Goal: Task Accomplishment & Management: Use online tool/utility

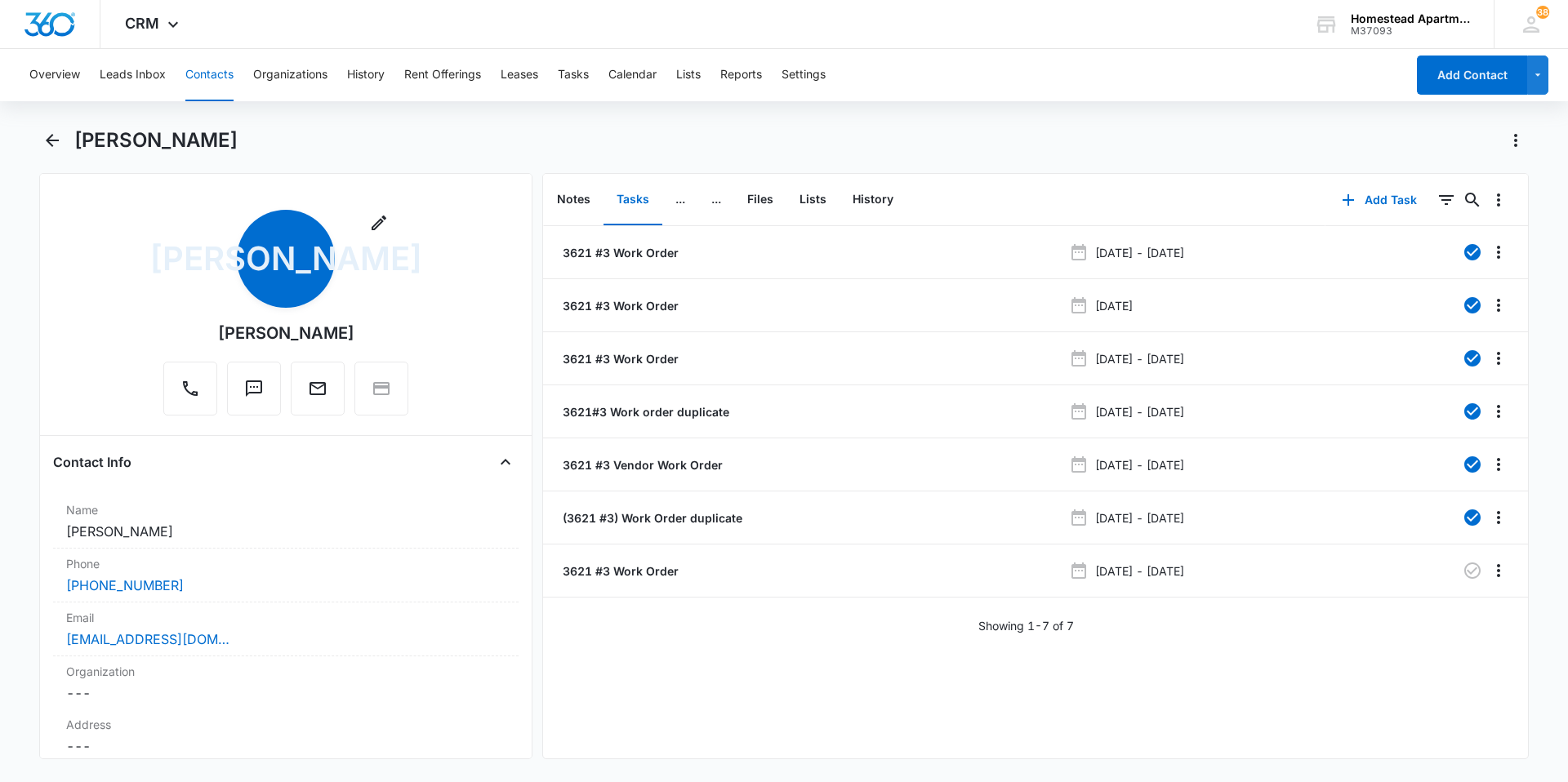
drag, startPoint x: 220, startPoint y: 81, endPoint x: 232, endPoint y: 80, distance: 12.0
click at [220, 81] on button "Contacts" at bounding box center [210, 74] width 48 height 52
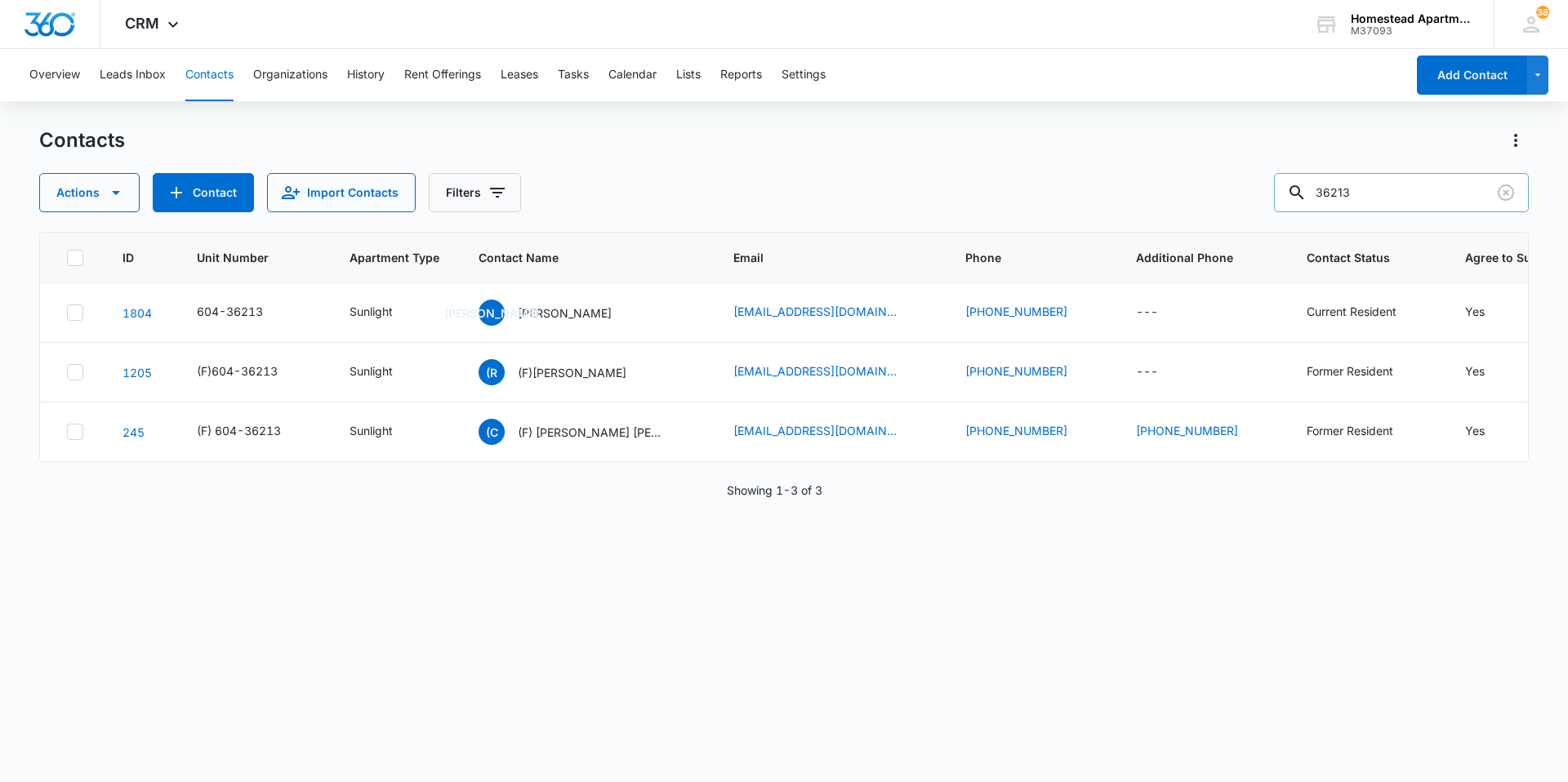
click at [1371, 201] on input "36213" at bounding box center [1402, 193] width 255 height 39
type input "36226"
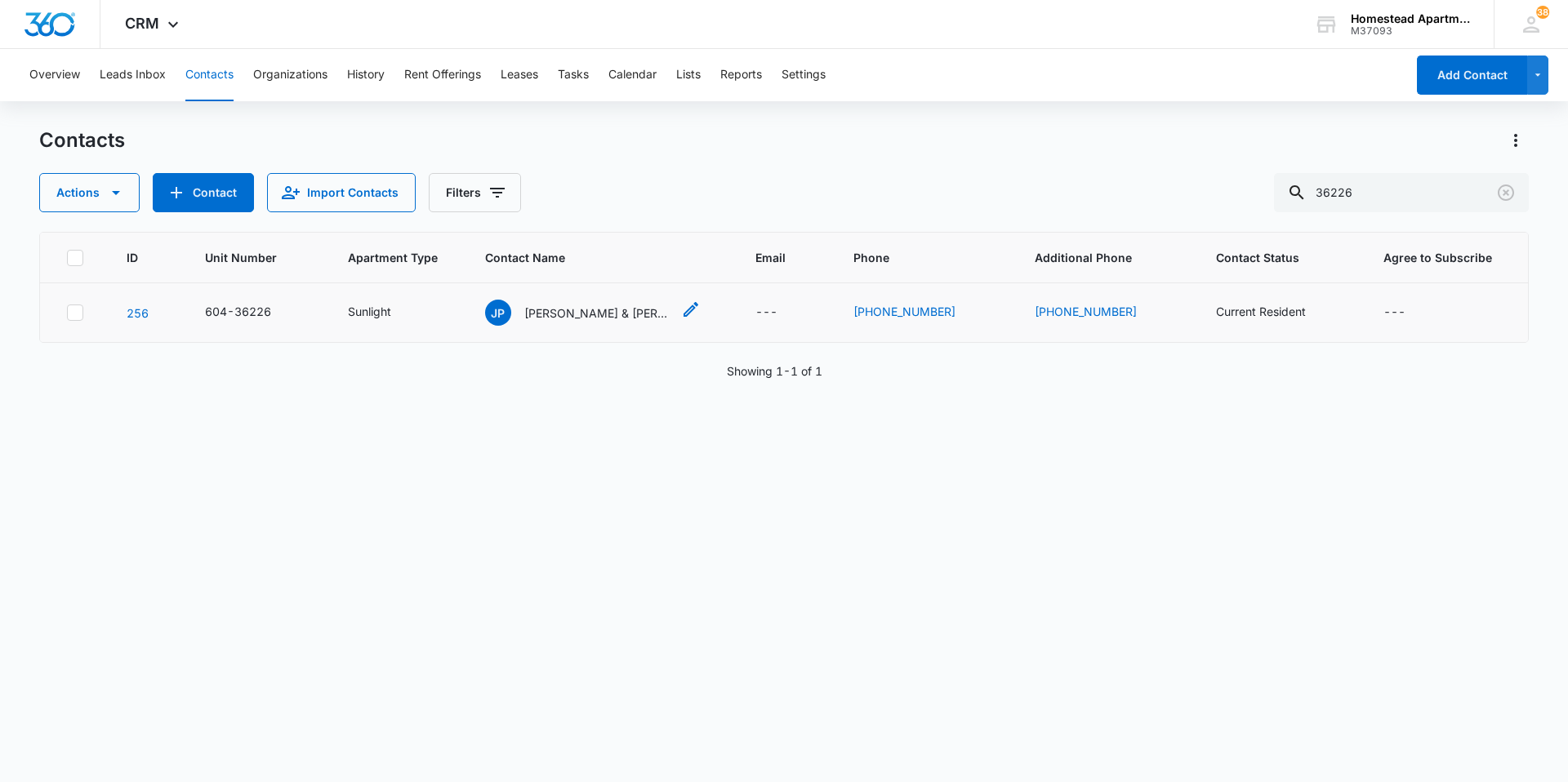
click at [568, 308] on p "[PERSON_NAME] & [PERSON_NAME]" at bounding box center [598, 312] width 147 height 17
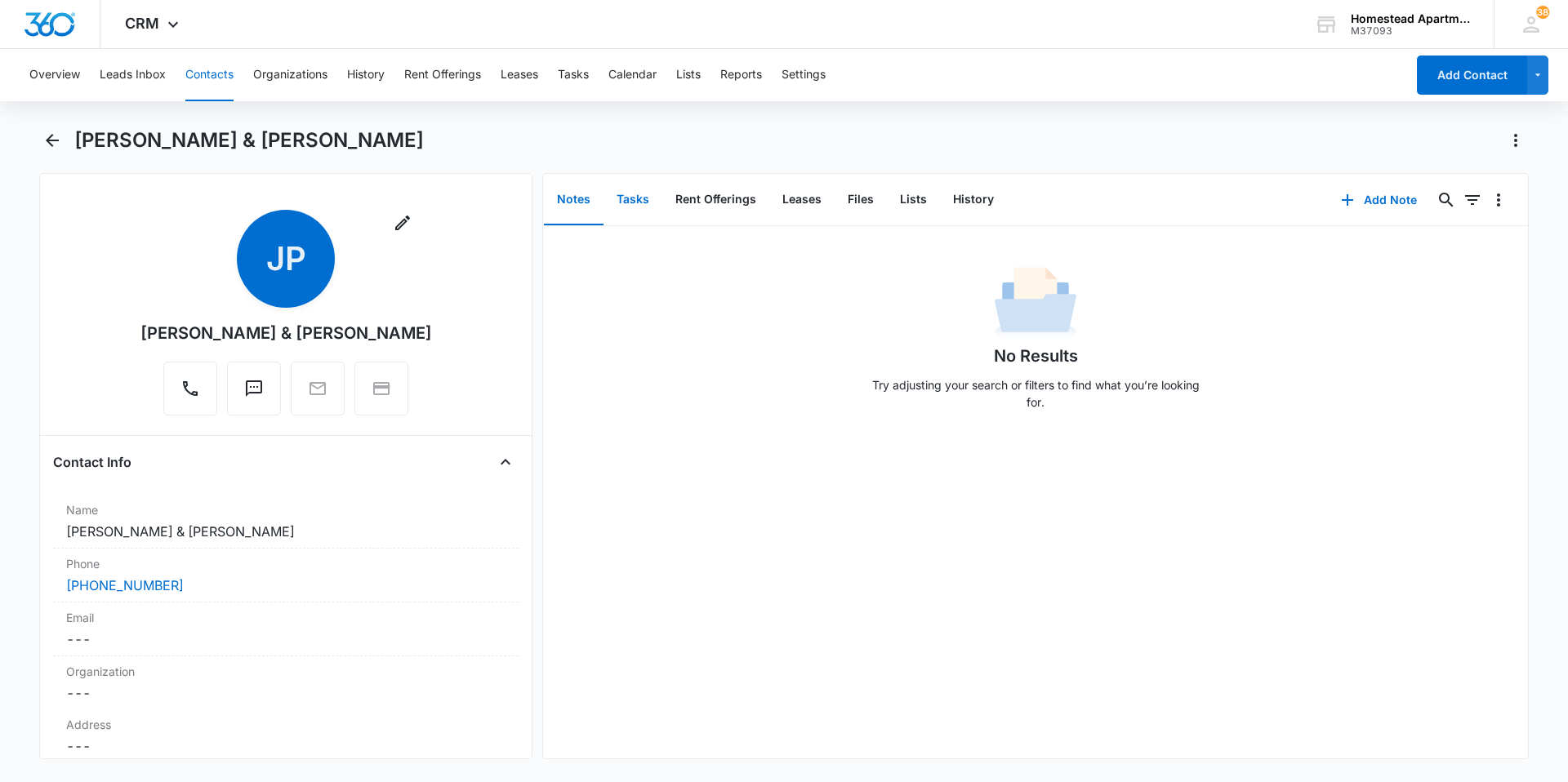
click at [634, 211] on button "Tasks" at bounding box center [633, 200] width 58 height 50
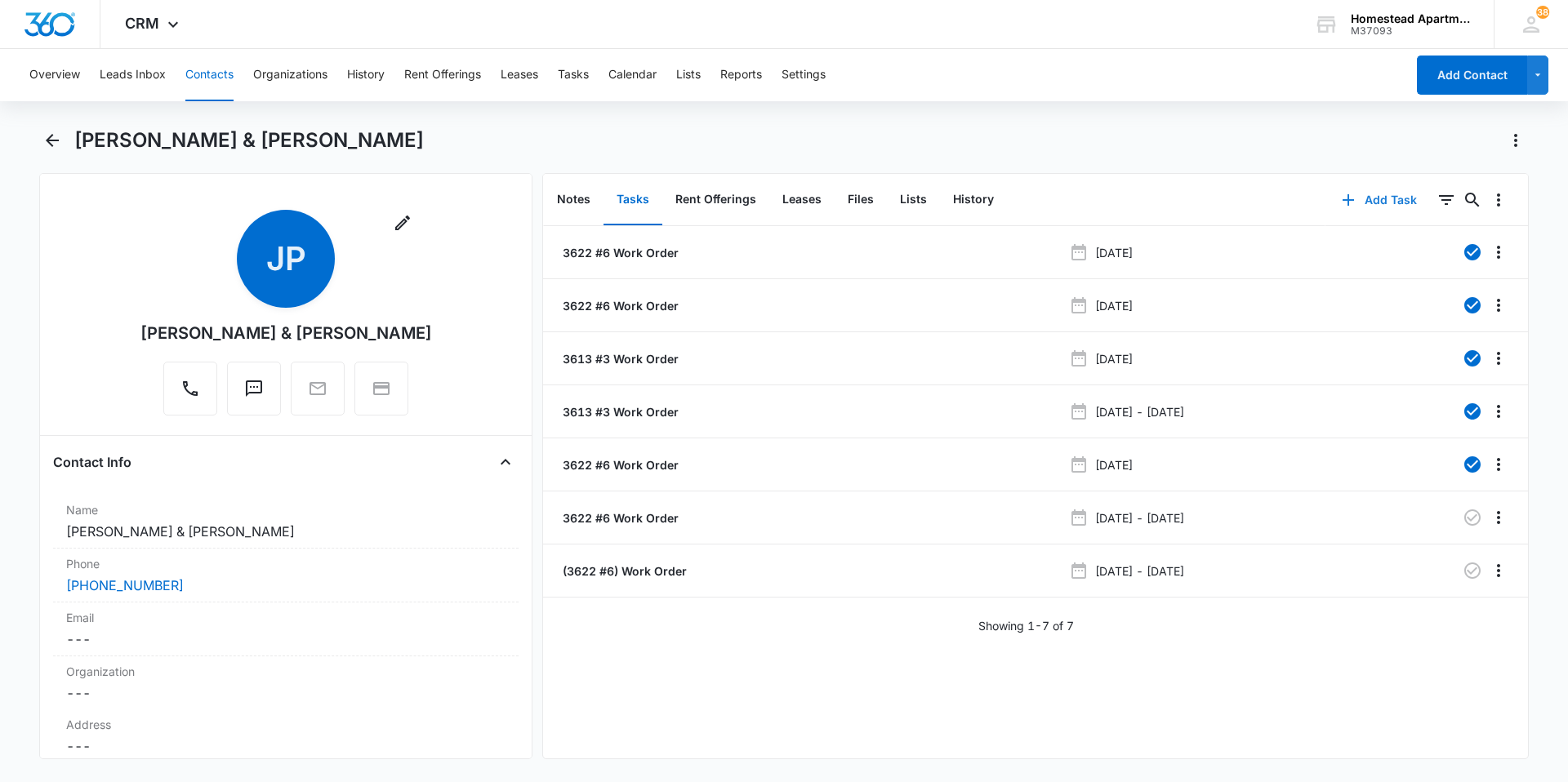
click at [1355, 197] on button "Add Task" at bounding box center [1380, 200] width 108 height 39
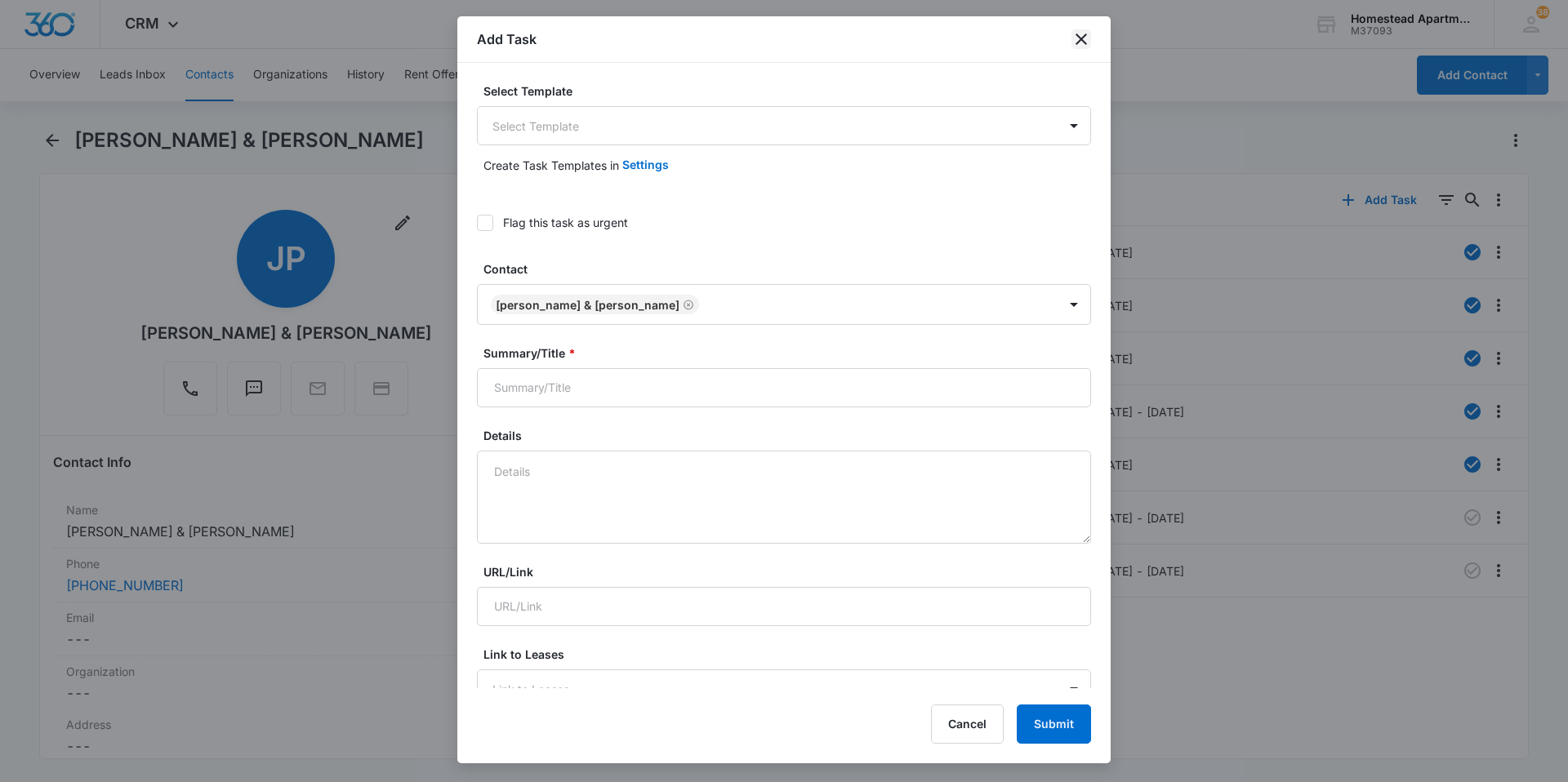
click at [1088, 42] on icon "close" at bounding box center [1081, 39] width 19 height 19
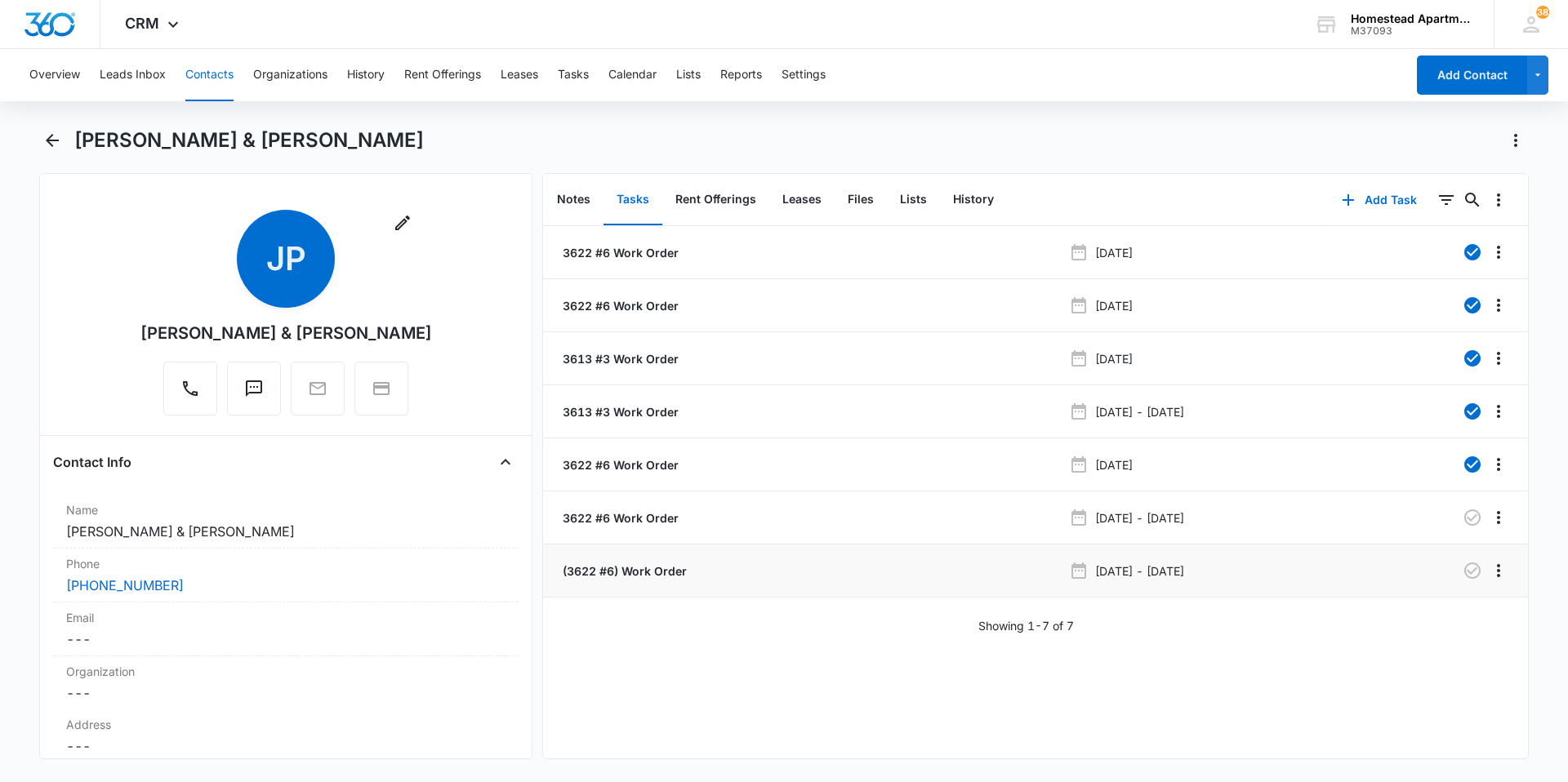
click at [628, 563] on p "(3622 #6) Work Order" at bounding box center [623, 571] width 127 height 17
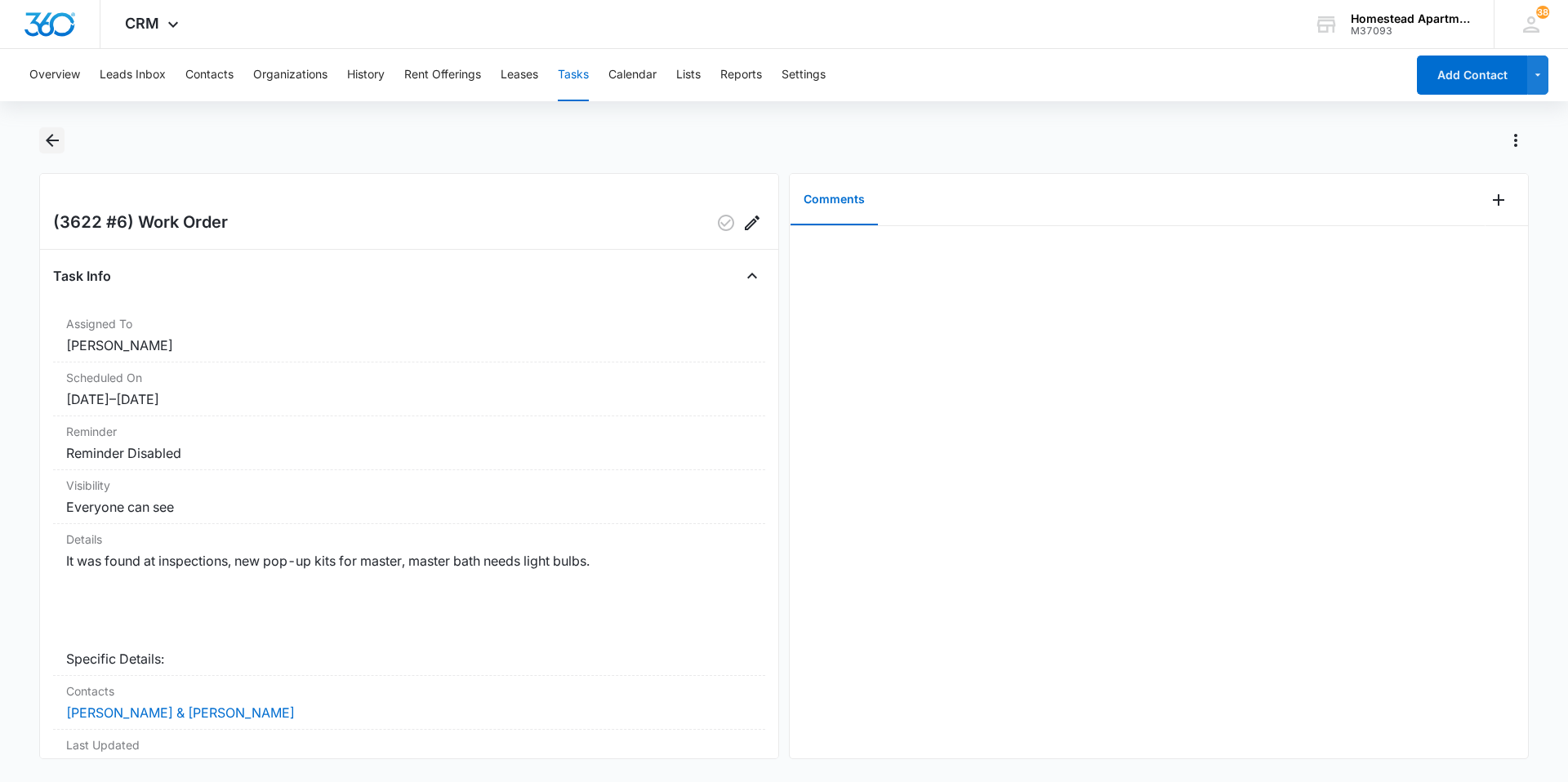
click at [51, 139] on icon "Back" at bounding box center [52, 141] width 19 height 19
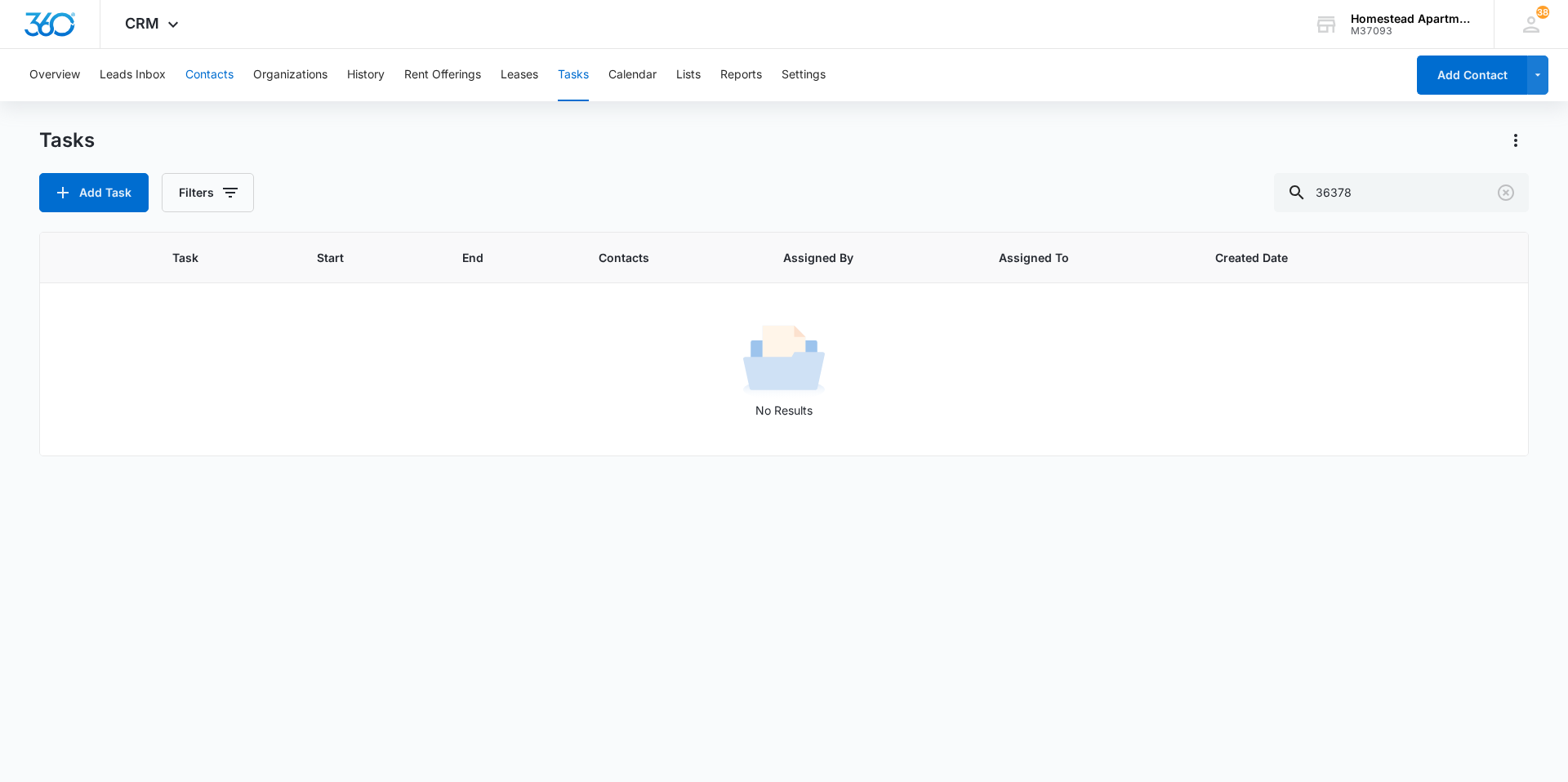
click at [200, 69] on button "Contacts" at bounding box center [210, 74] width 48 height 52
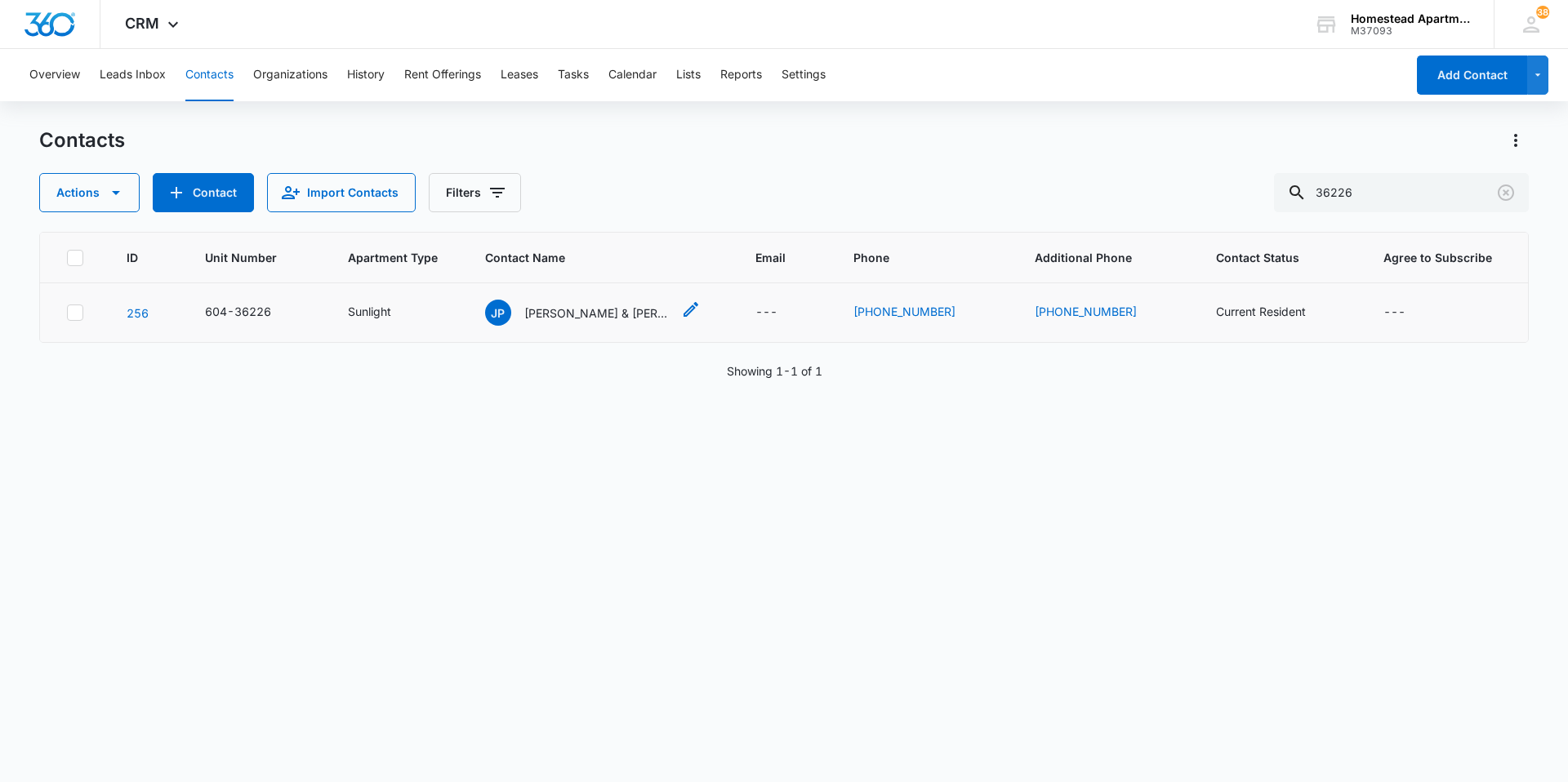
click at [572, 322] on div "JP [PERSON_NAME] & [PERSON_NAME]" at bounding box center [578, 313] width 186 height 27
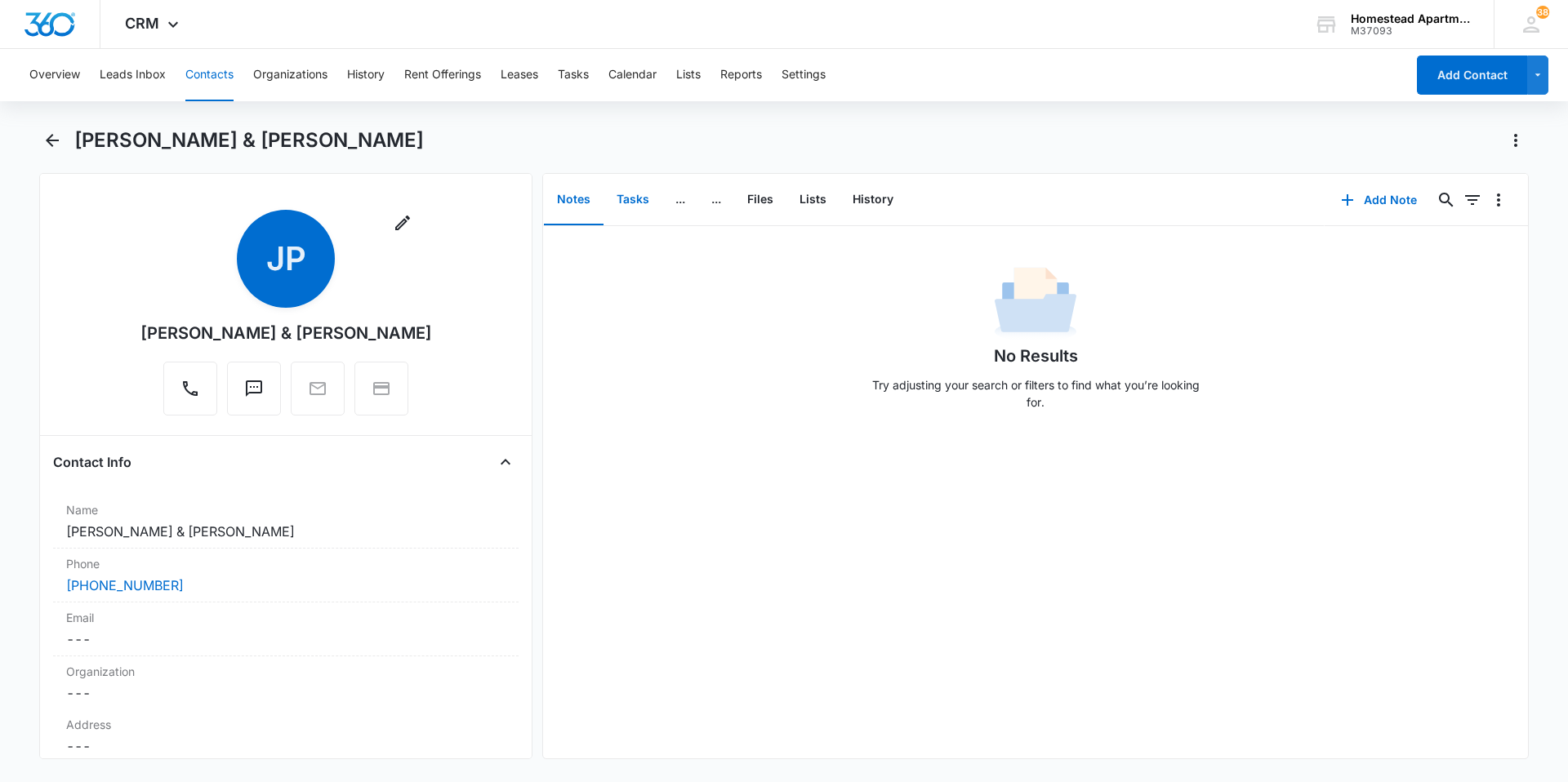
click at [626, 202] on button "Tasks" at bounding box center [633, 200] width 58 height 50
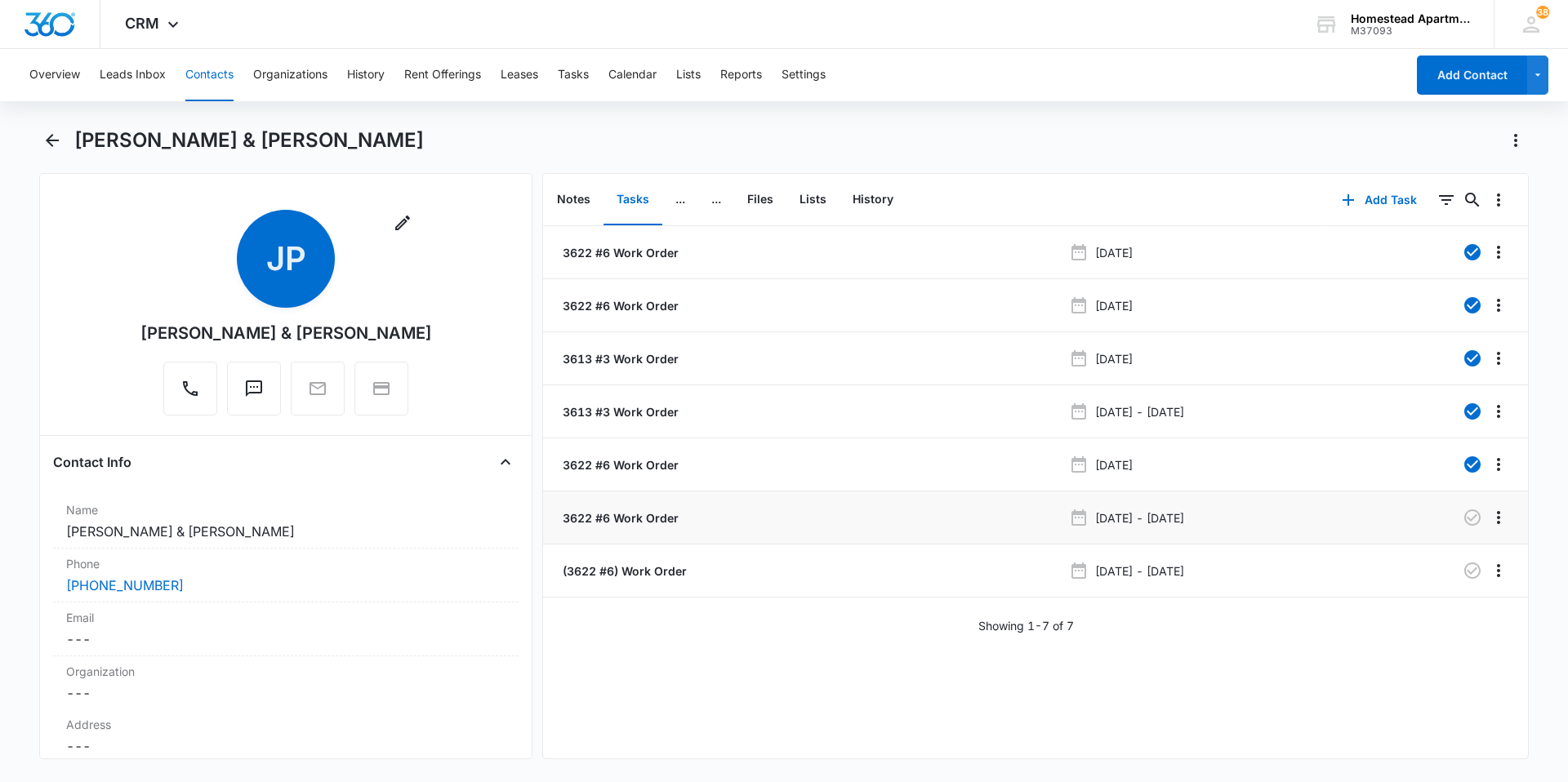
click at [625, 520] on p "3622 #6 Work Order" at bounding box center [619, 518] width 119 height 17
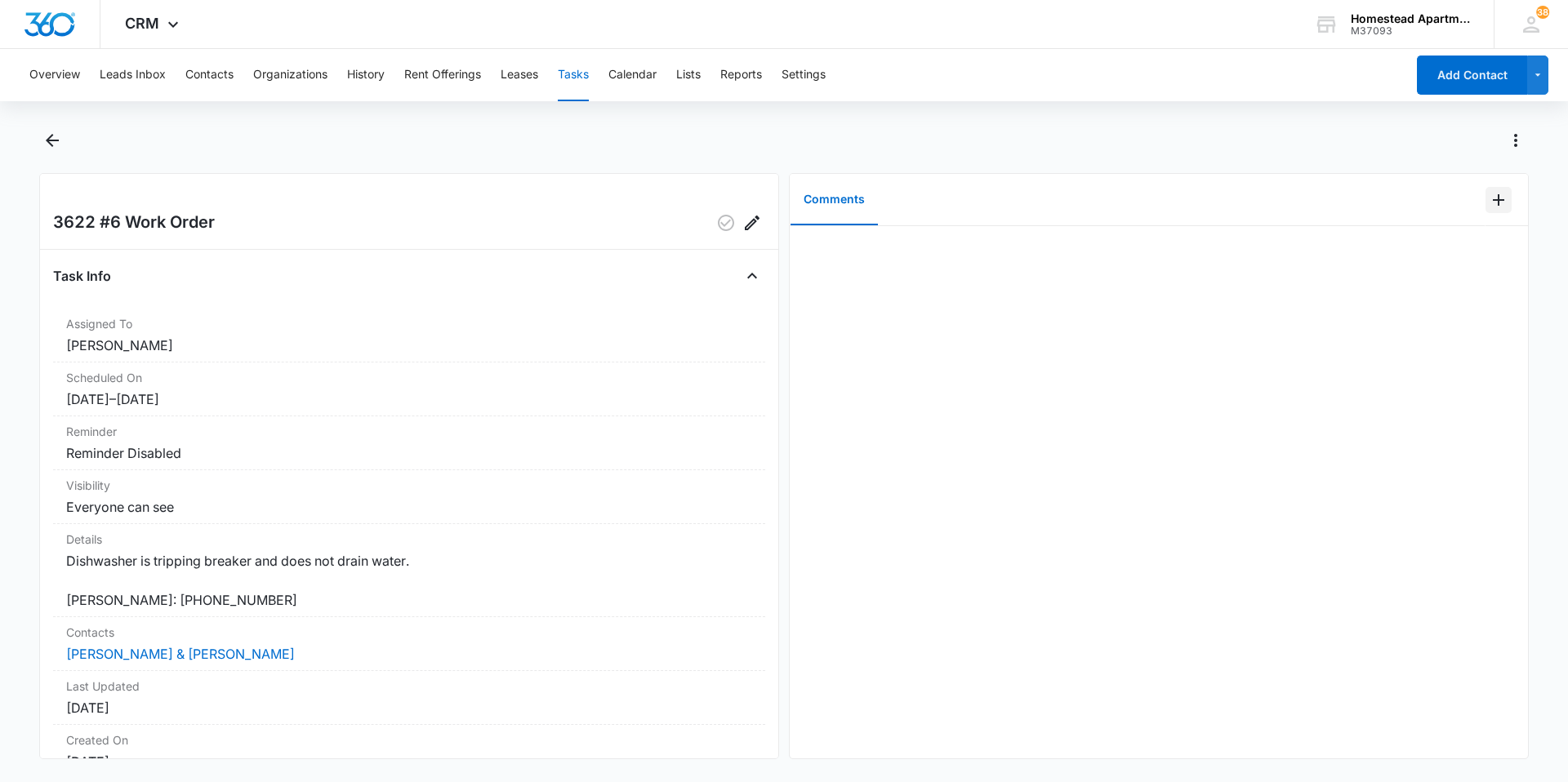
click at [1494, 204] on icon "Add Comment" at bounding box center [1499, 200] width 19 height 19
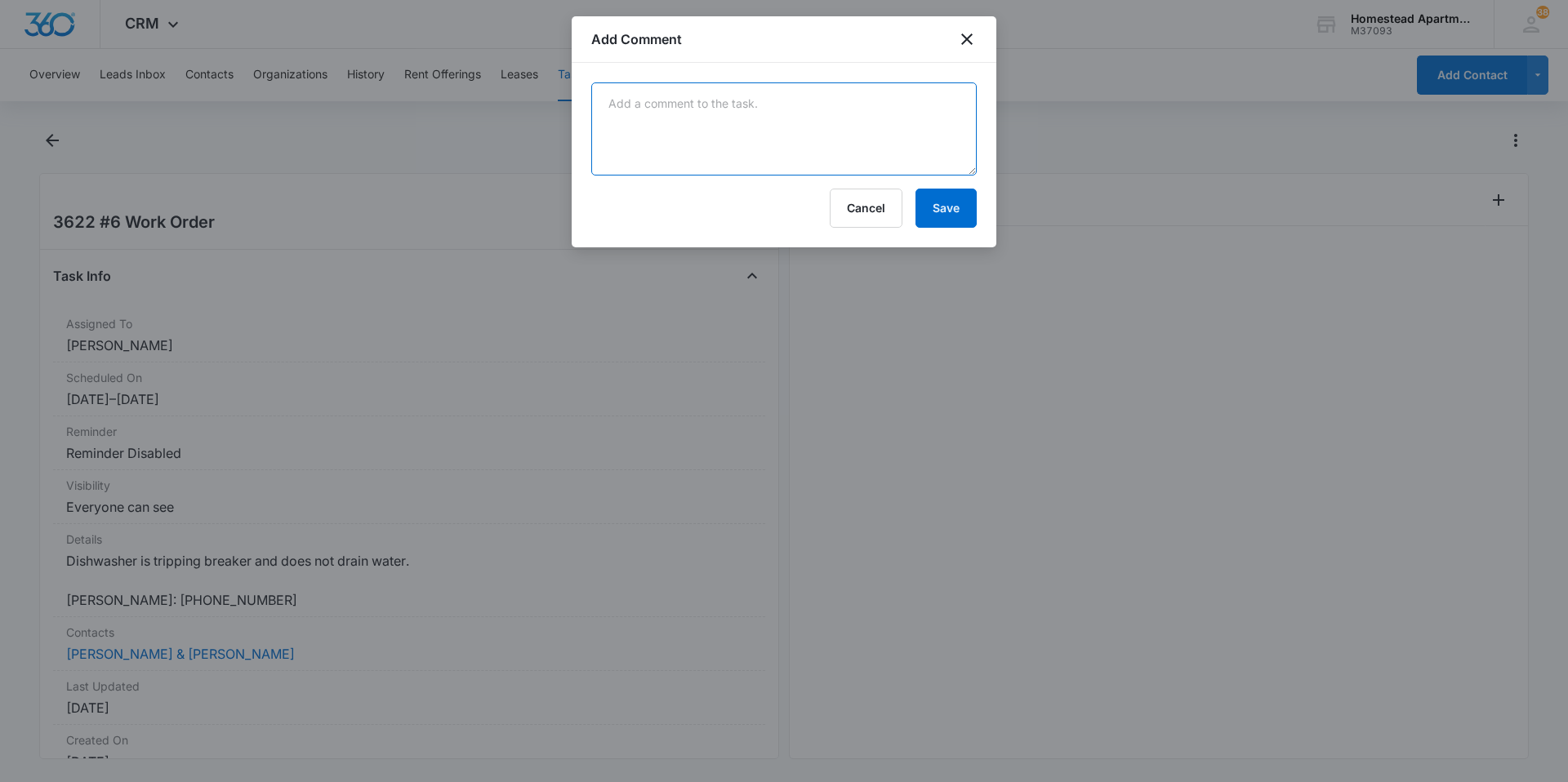
click at [747, 138] on textarea at bounding box center [784, 128] width 386 height 93
type textarea "Called out J&D for dishwasher due to Supervisor quitting, a high volume of work…"
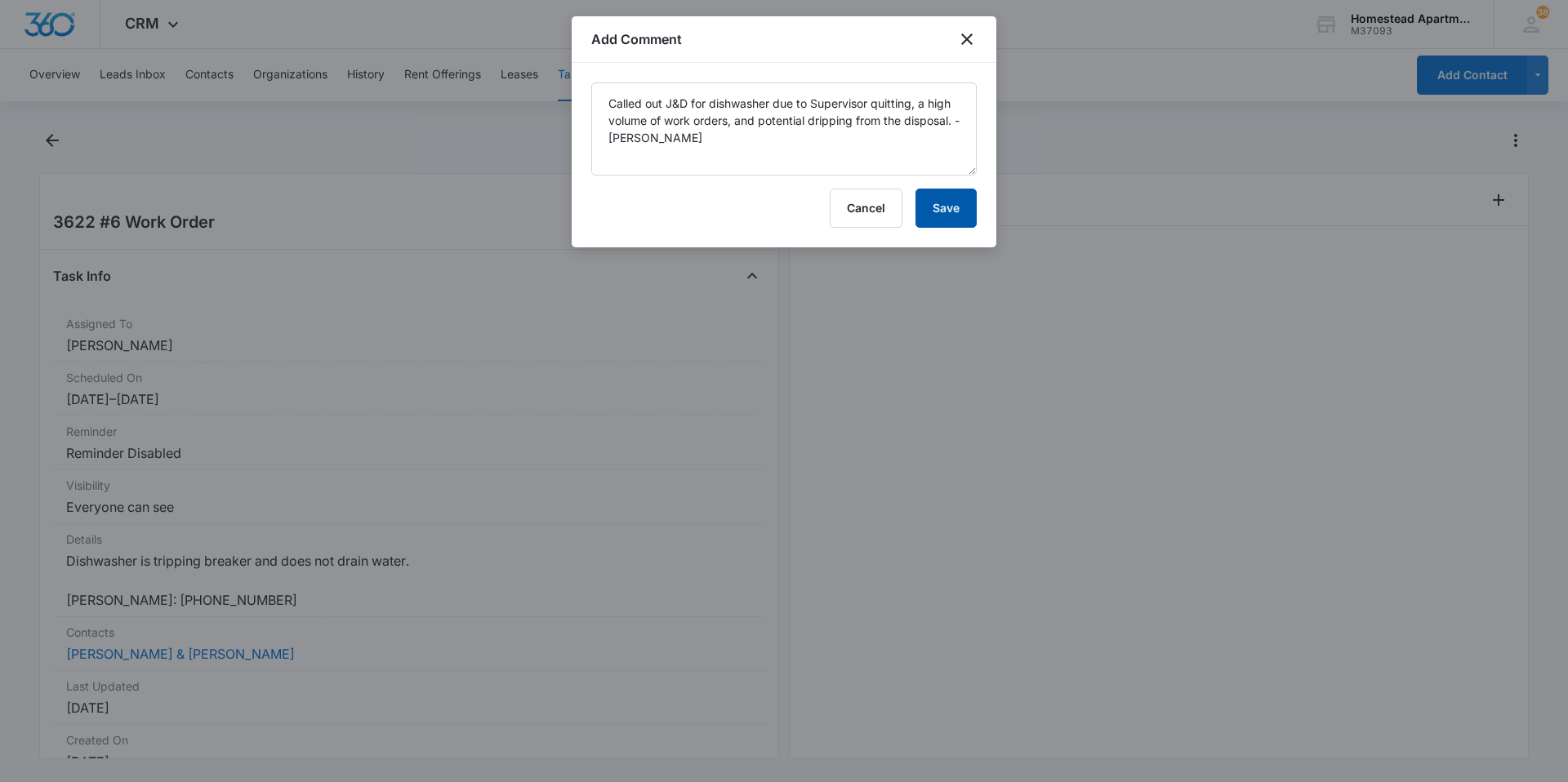
click at [949, 220] on button "Save" at bounding box center [946, 208] width 61 height 39
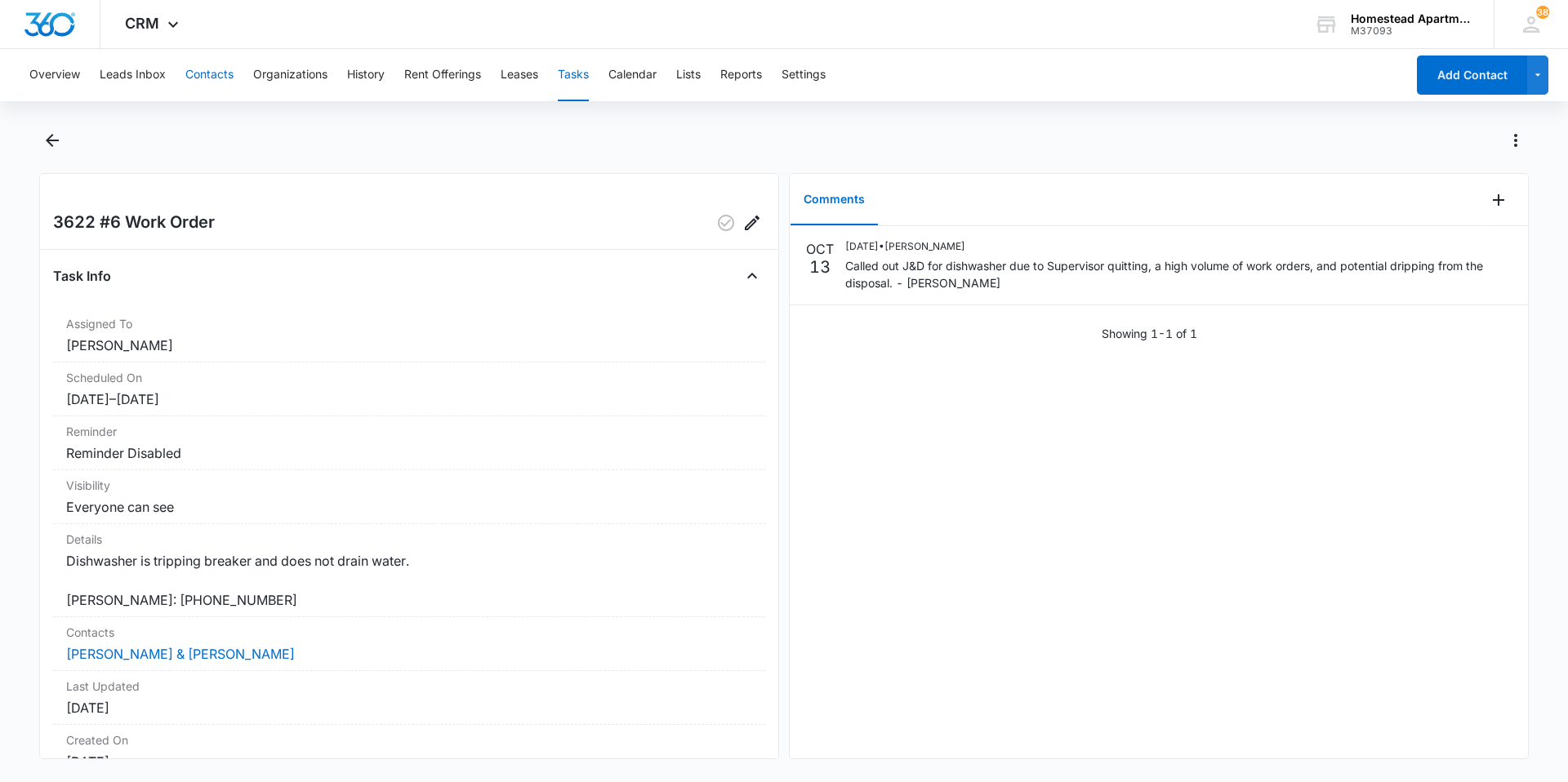
click at [224, 73] on button "Contacts" at bounding box center [210, 74] width 48 height 52
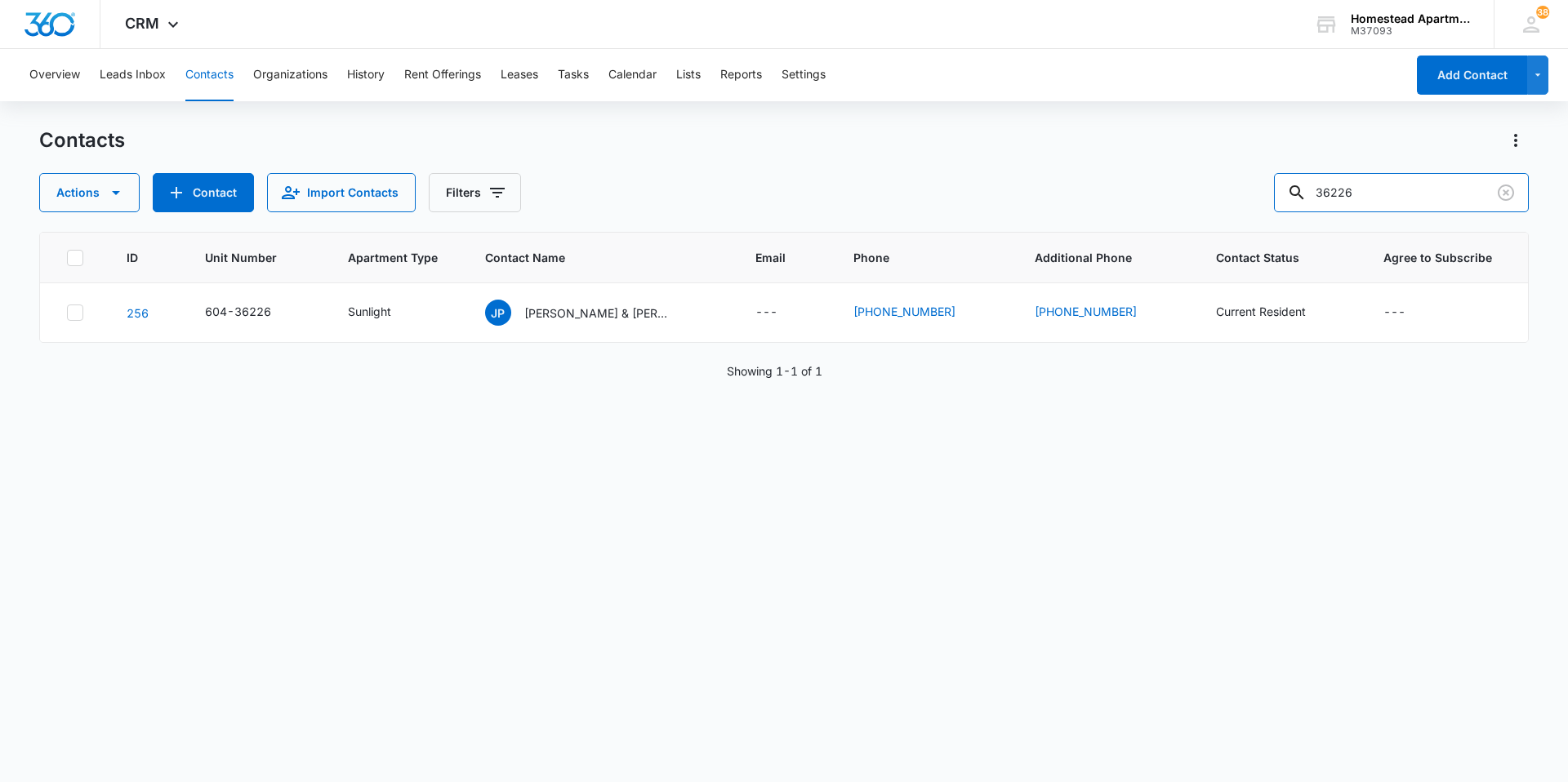
drag, startPoint x: 1426, startPoint y: 202, endPoint x: 1169, endPoint y: 184, distance: 257.6
click at [1169, 184] on div "Actions Contact Import Contacts Filters 36226" at bounding box center [784, 193] width 1490 height 39
type input "36135"
